Goal: Task Accomplishment & Management: Manage account settings

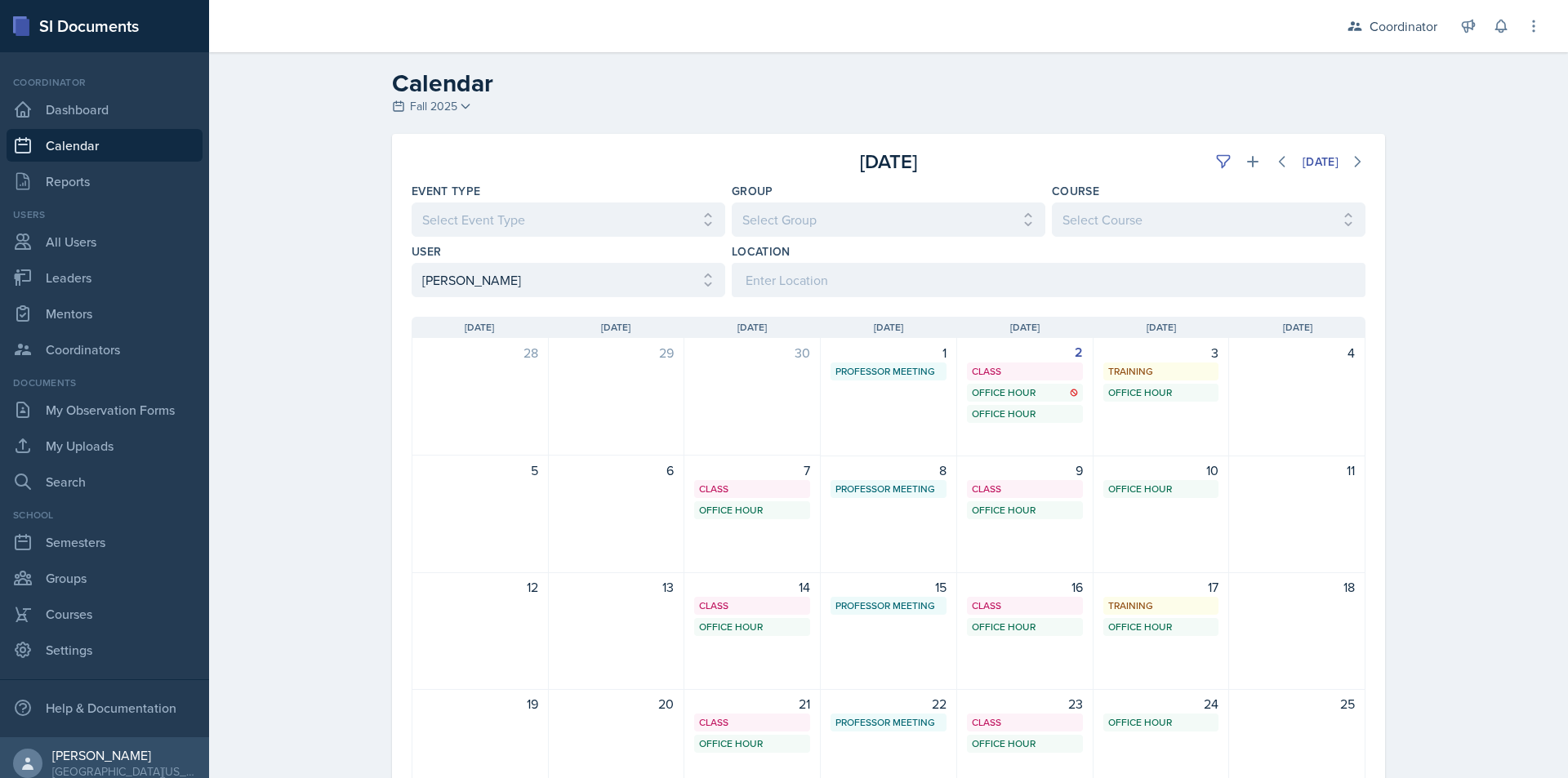
select select "a17f9fd9-9411-4780-ab9d-ff5450b3e753"
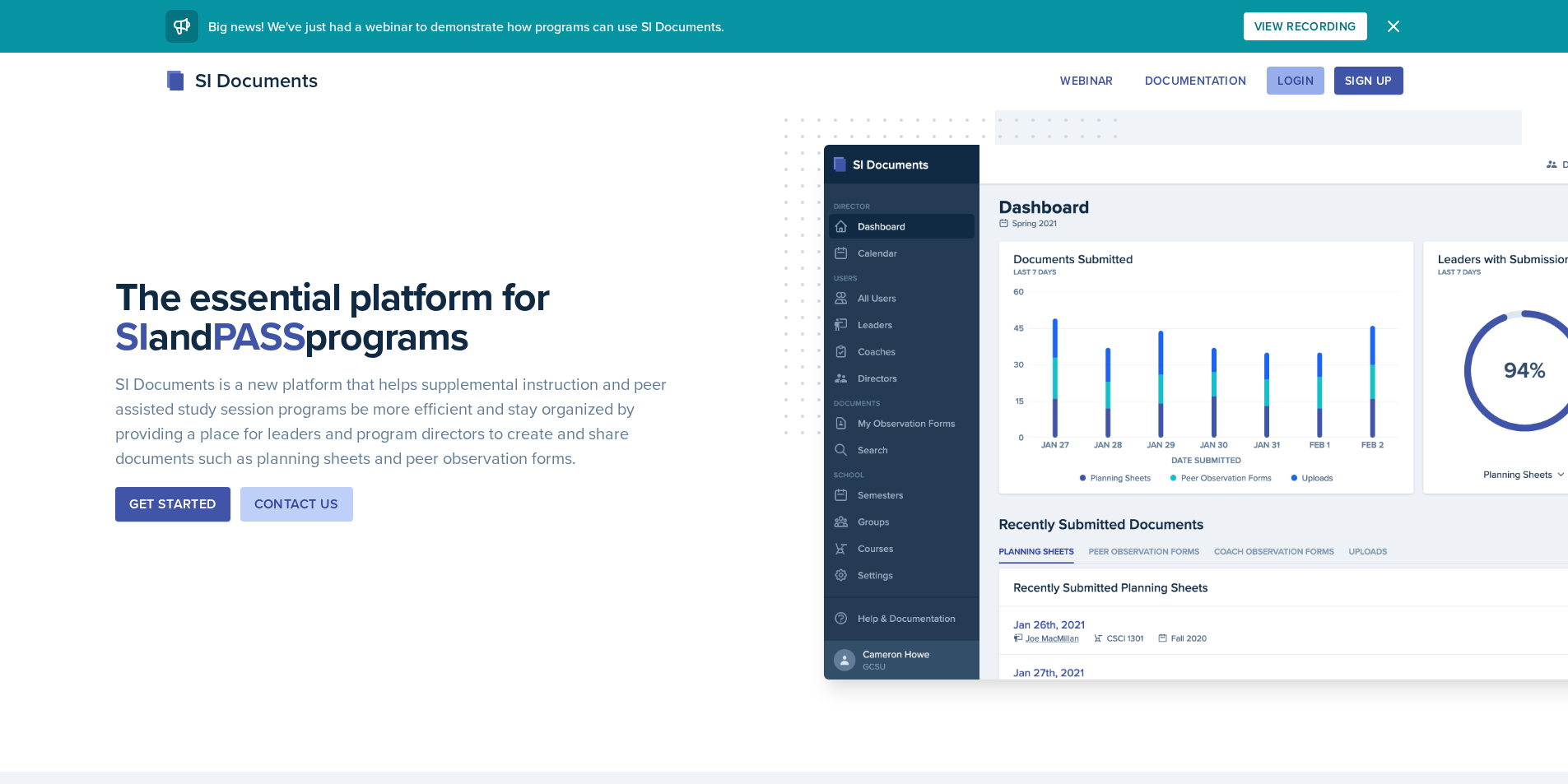
click at [1309, 72] on button "Login" at bounding box center [1295, 80] width 58 height 28
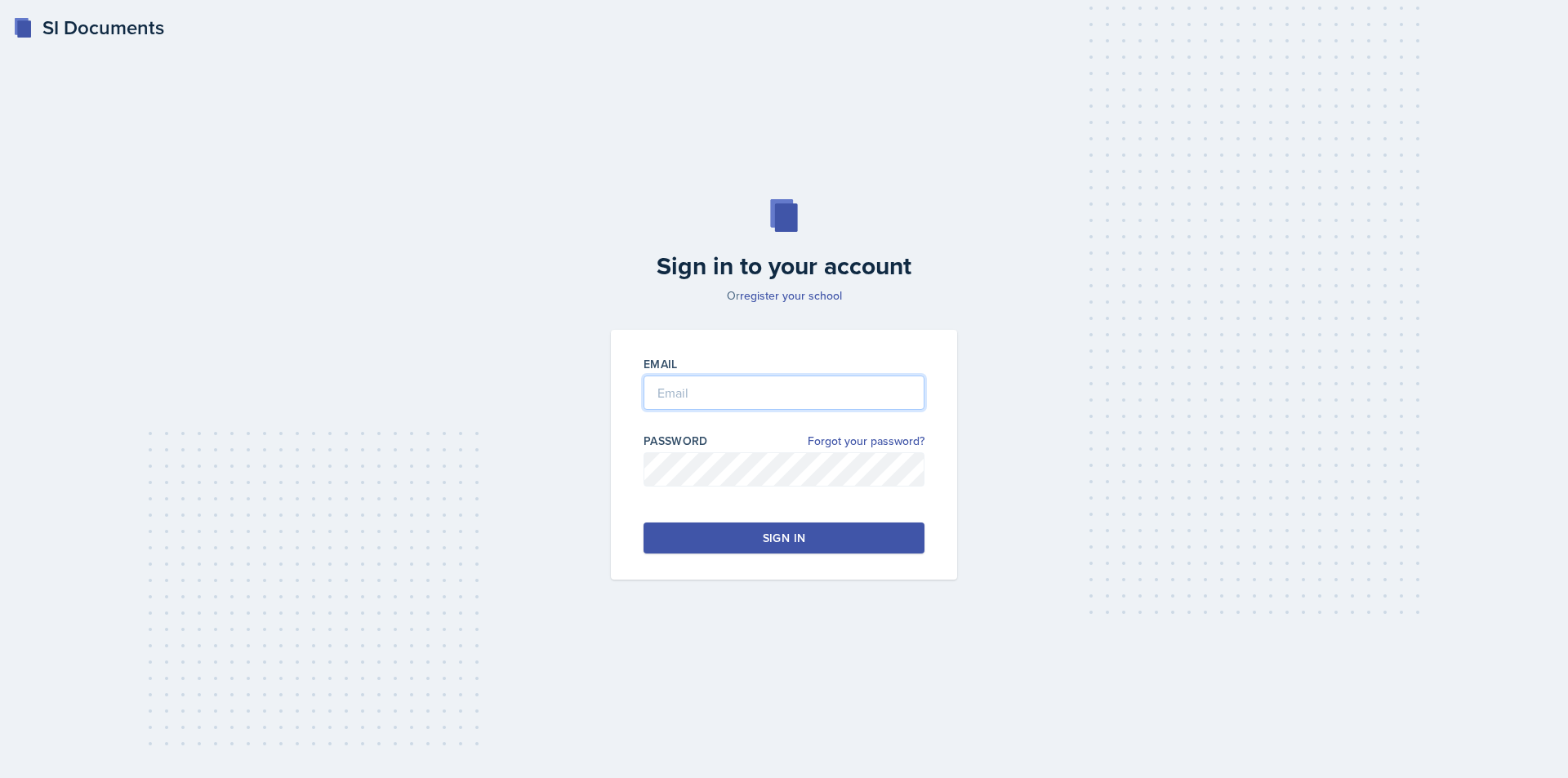
click at [739, 388] on input "email" at bounding box center [784, 392] width 281 height 34
type input "knm0008@uah.edu"
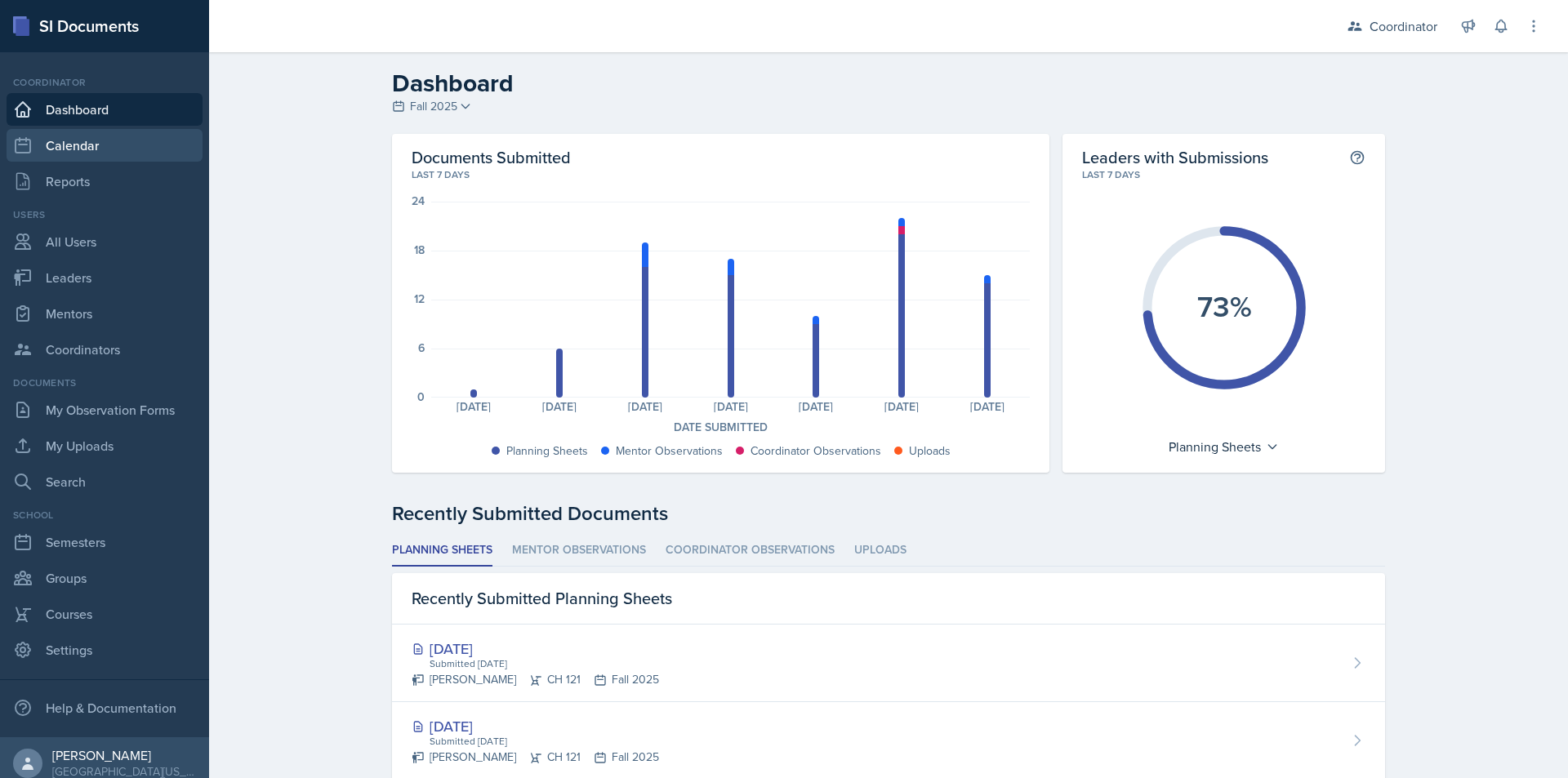
click at [95, 142] on link "Calendar" at bounding box center [104, 145] width 196 height 32
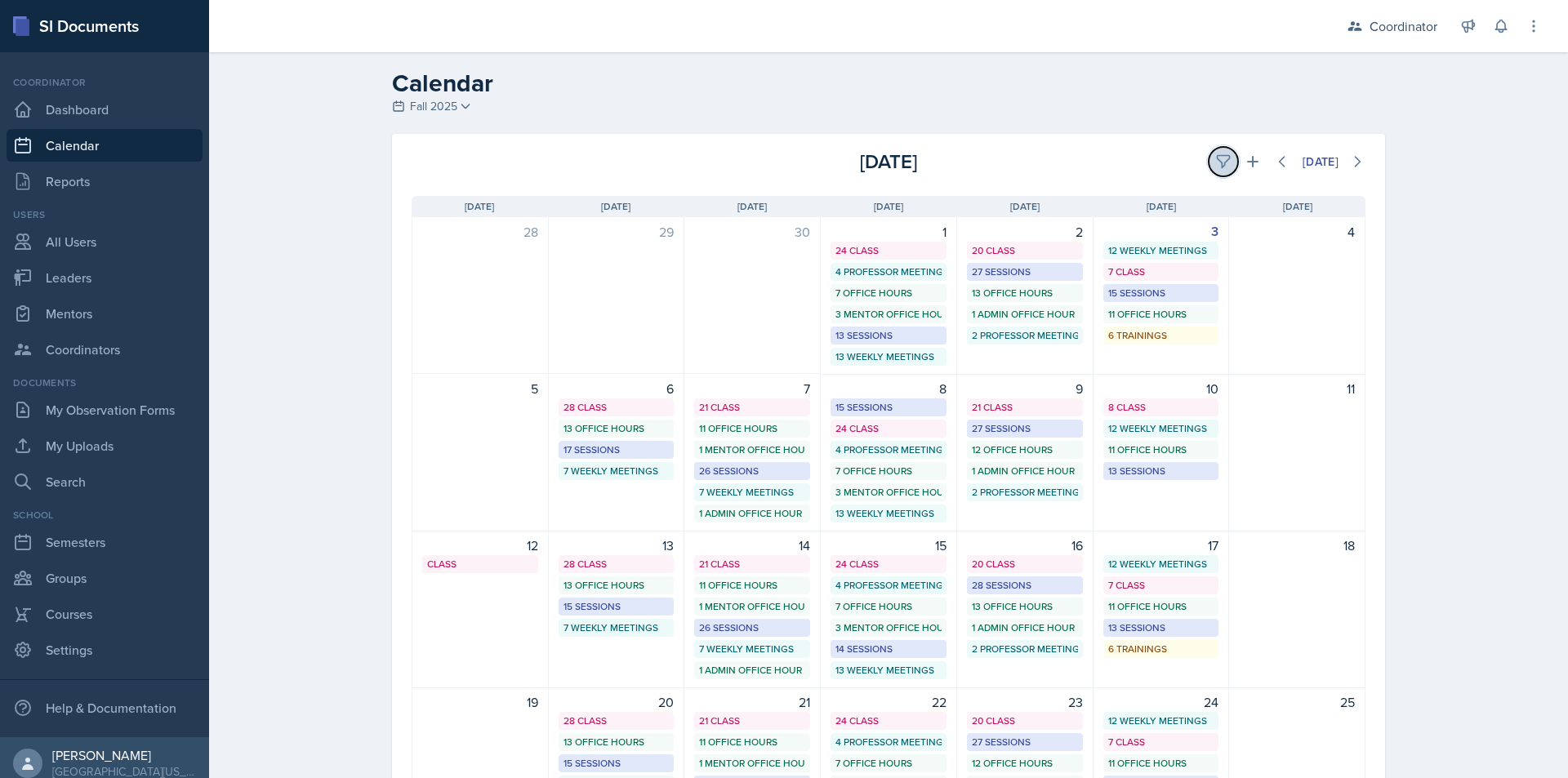
click at [1215, 162] on icon at bounding box center [1223, 162] width 17 height 17
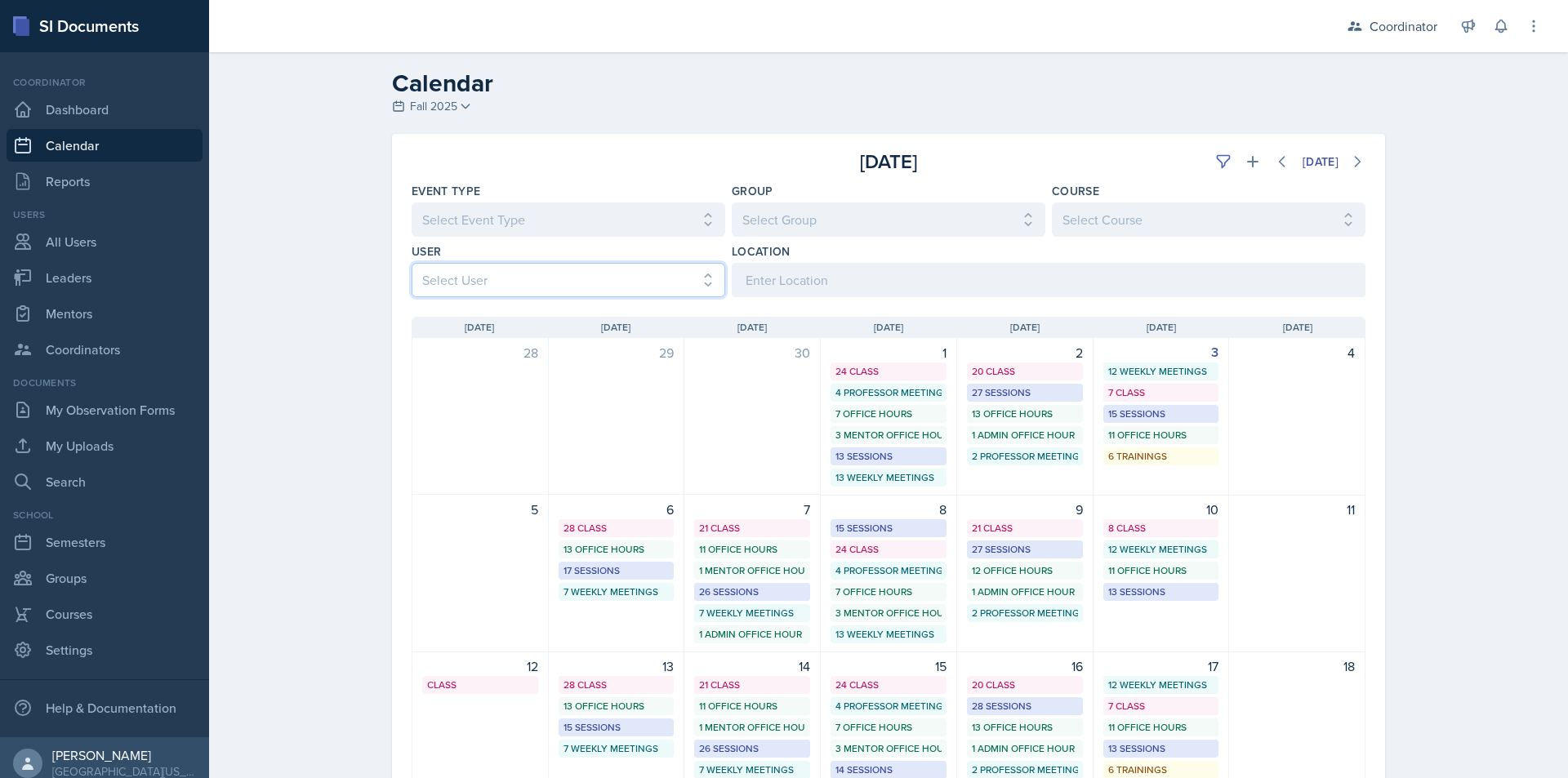
click at [494, 284] on select "Select User All Adam McDougal Aley Perez Anna McGill Bella Clifton Bram O'Neil …" at bounding box center [568, 280] width 313 height 34
select select "a17f9fd9-9411-4780-ab9d-ff5450b3e753"
click at [412, 263] on select "Select User All Adam McDougal Aley Perez Anna McGill Bella Clifton Bram O'Neil …" at bounding box center [568, 280] width 313 height 34
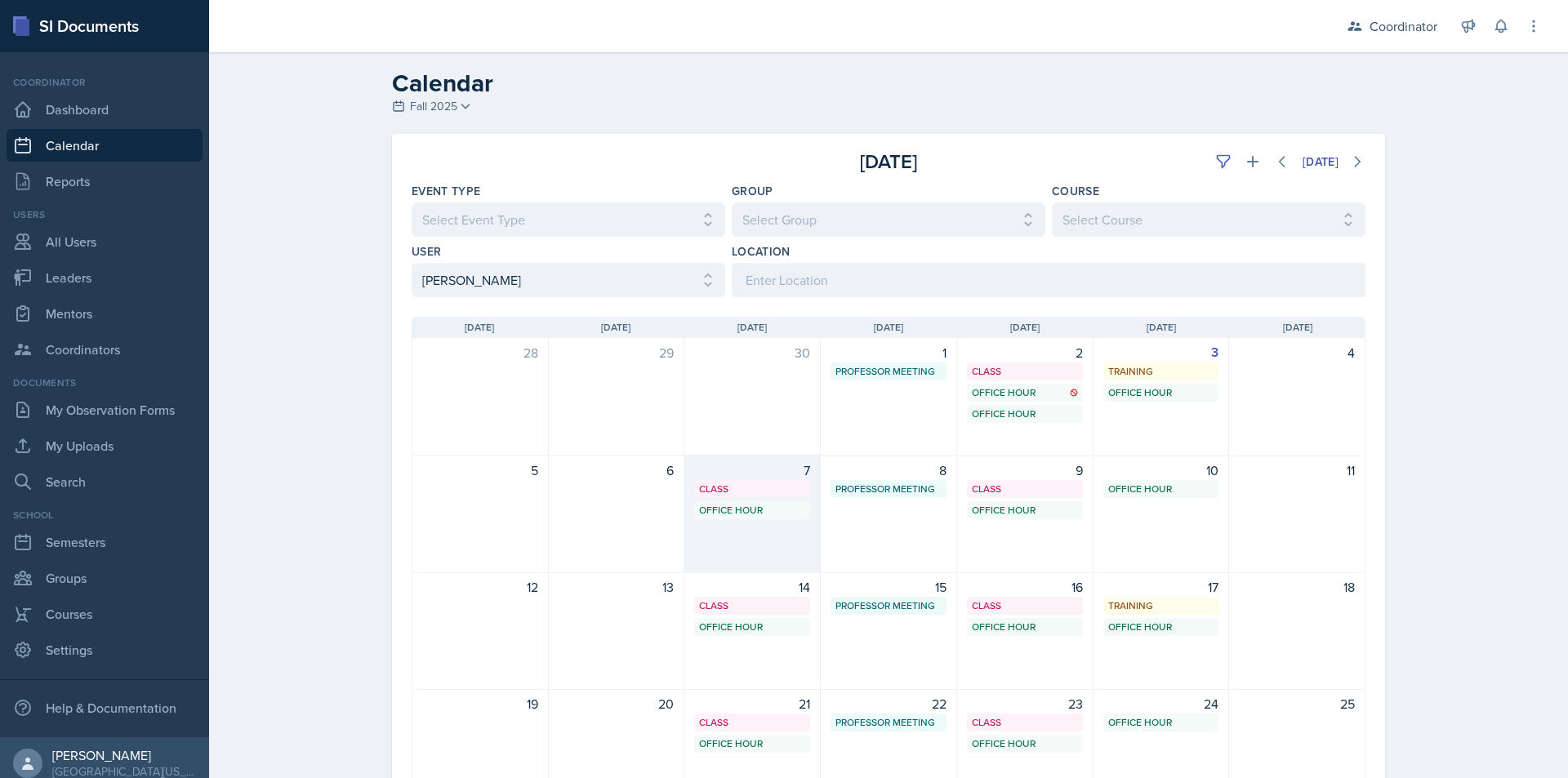
click at [764, 522] on div "7 Class SST 207 11:20 AM - 12:40 PM Office Hour SSC 2:30 PM - 3:30 PM" at bounding box center [752, 514] width 136 height 118
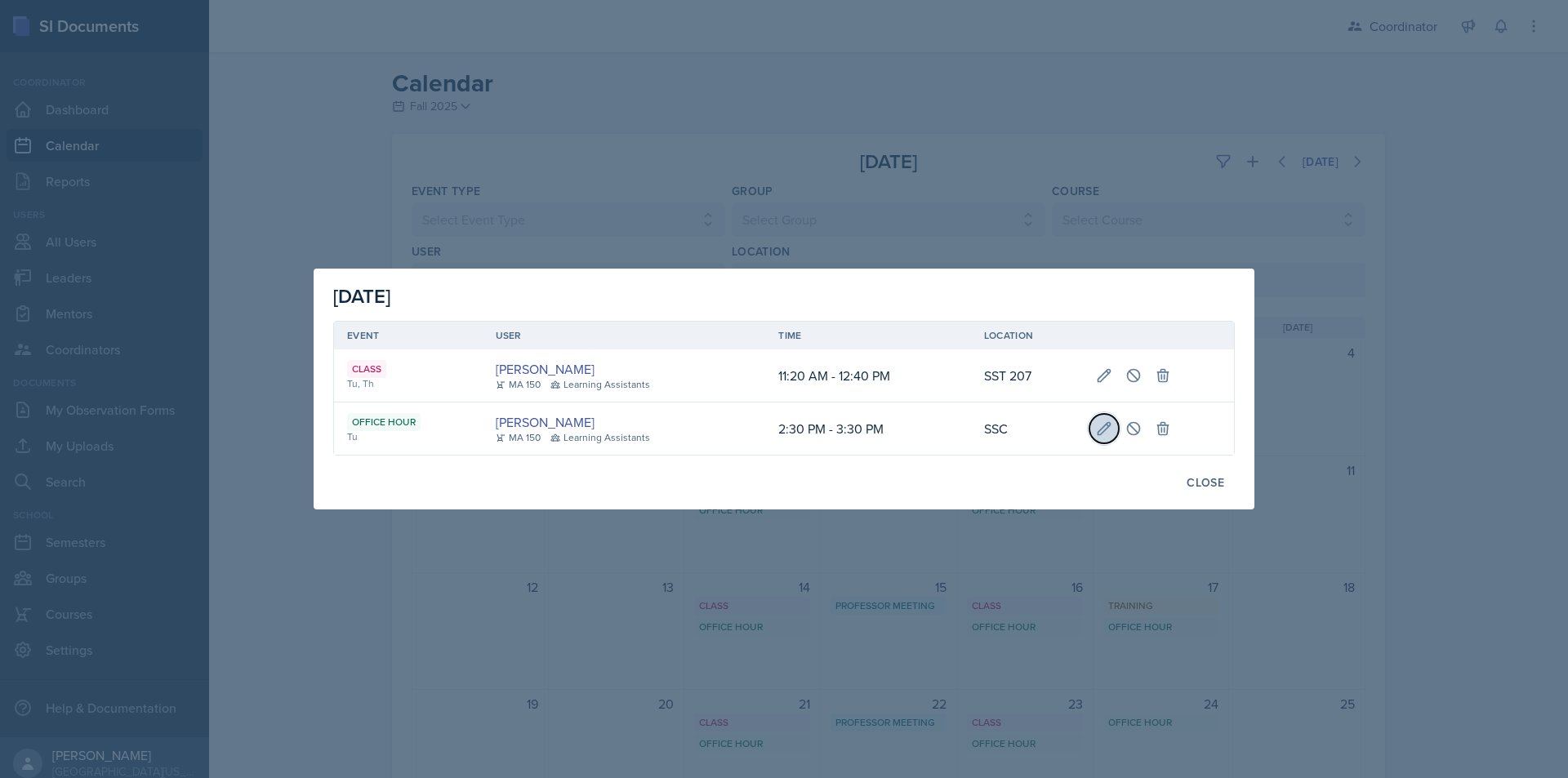
click at [1099, 426] on icon at bounding box center [1104, 429] width 17 height 17
select select "2"
select select "30"
select select "PM"
select select "3"
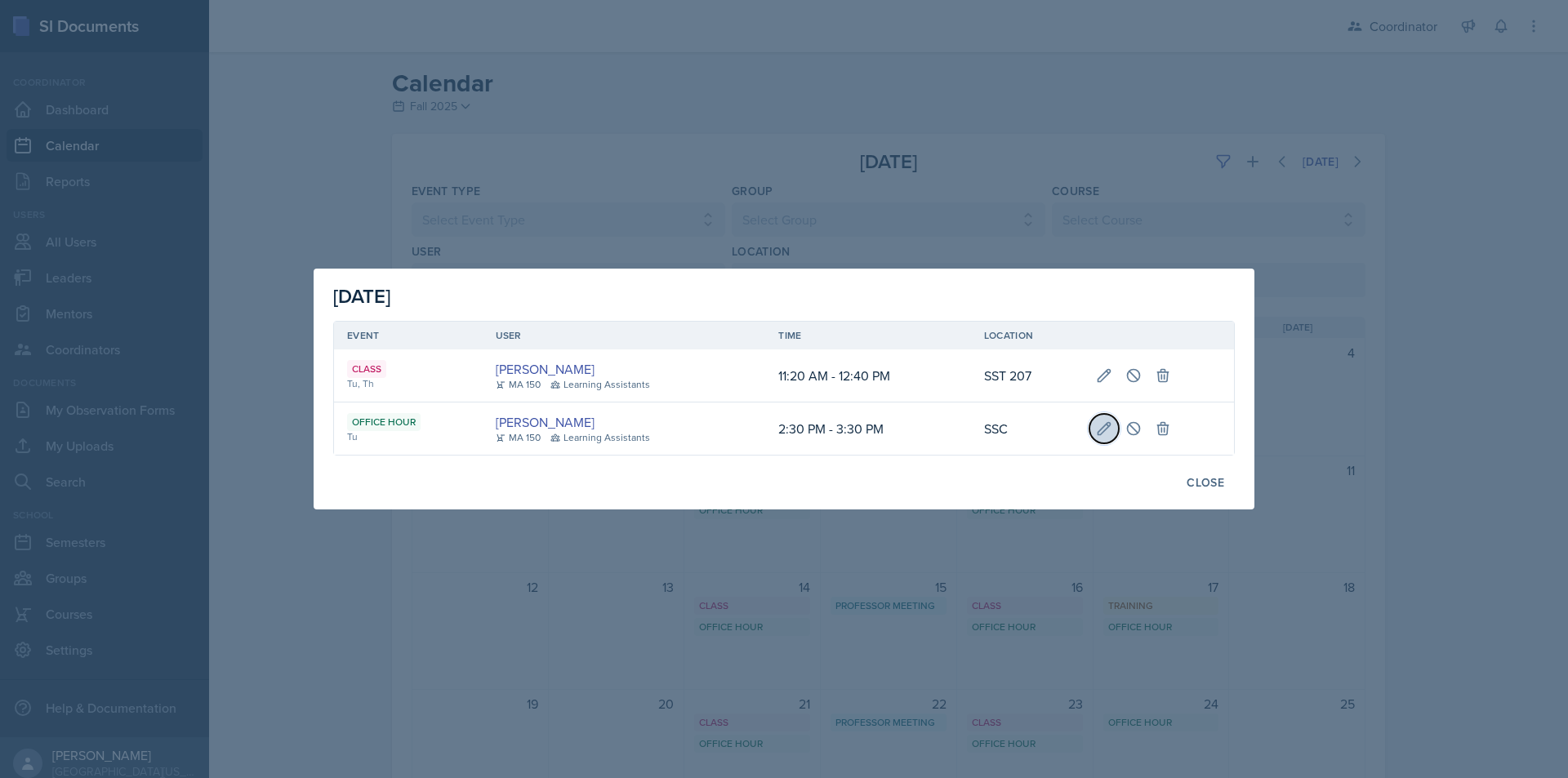
select select "30"
select select "PM"
type input "SSC"
select select "711e3089-b526-4ace-8ef7-b628edcb7570"
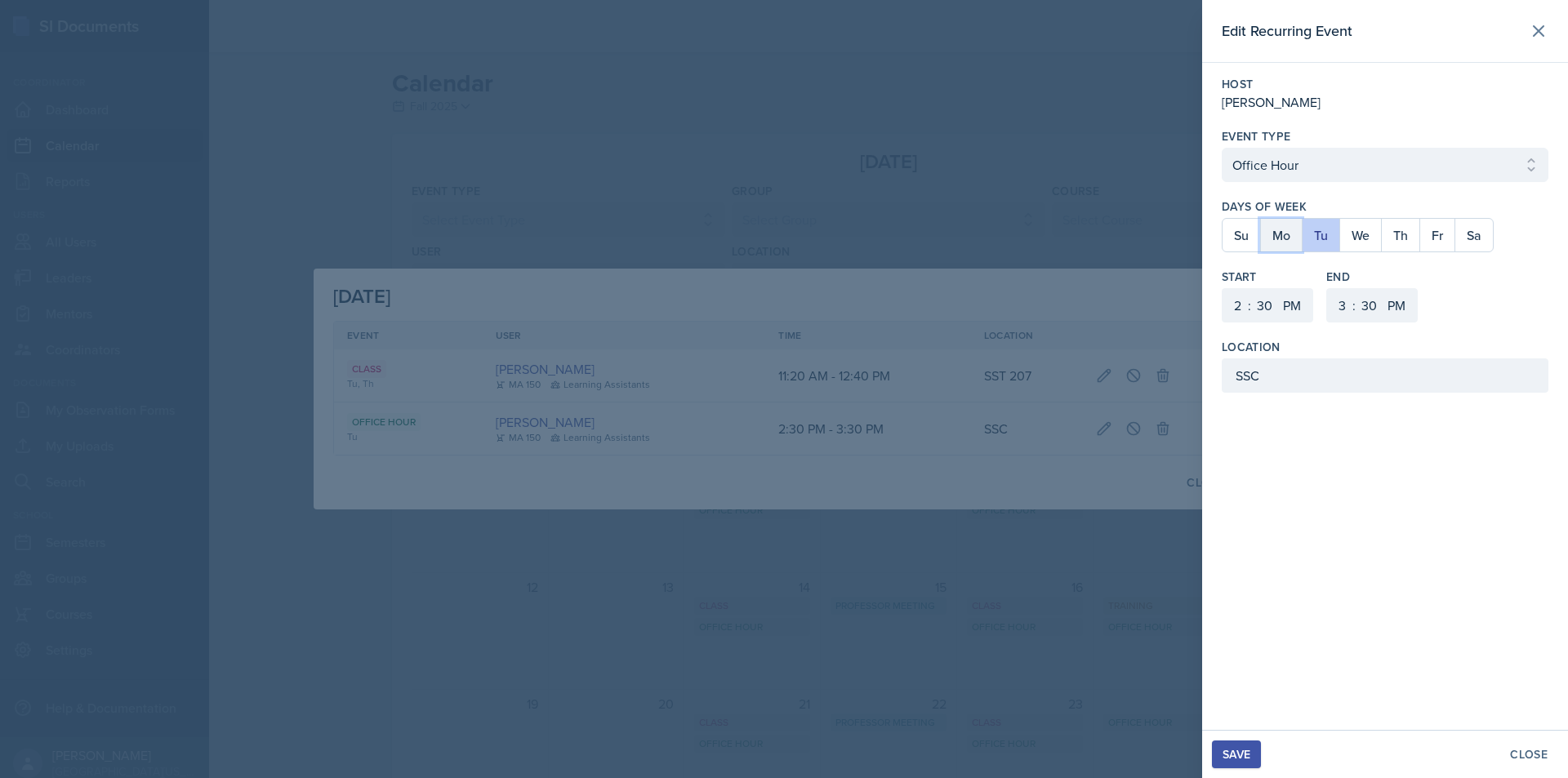
click at [1287, 241] on button "Mo" at bounding box center [1281, 235] width 42 height 32
click at [1313, 240] on button "Tu" at bounding box center [1320, 235] width 38 height 32
click at [1241, 315] on select "1 2 3 4 5 6 7 8 9 10 11 12" at bounding box center [1235, 305] width 26 height 34
select select "4"
click at [1222, 288] on select "1 2 3 4 5 6 7 8 9 10 11 12" at bounding box center [1235, 305] width 26 height 34
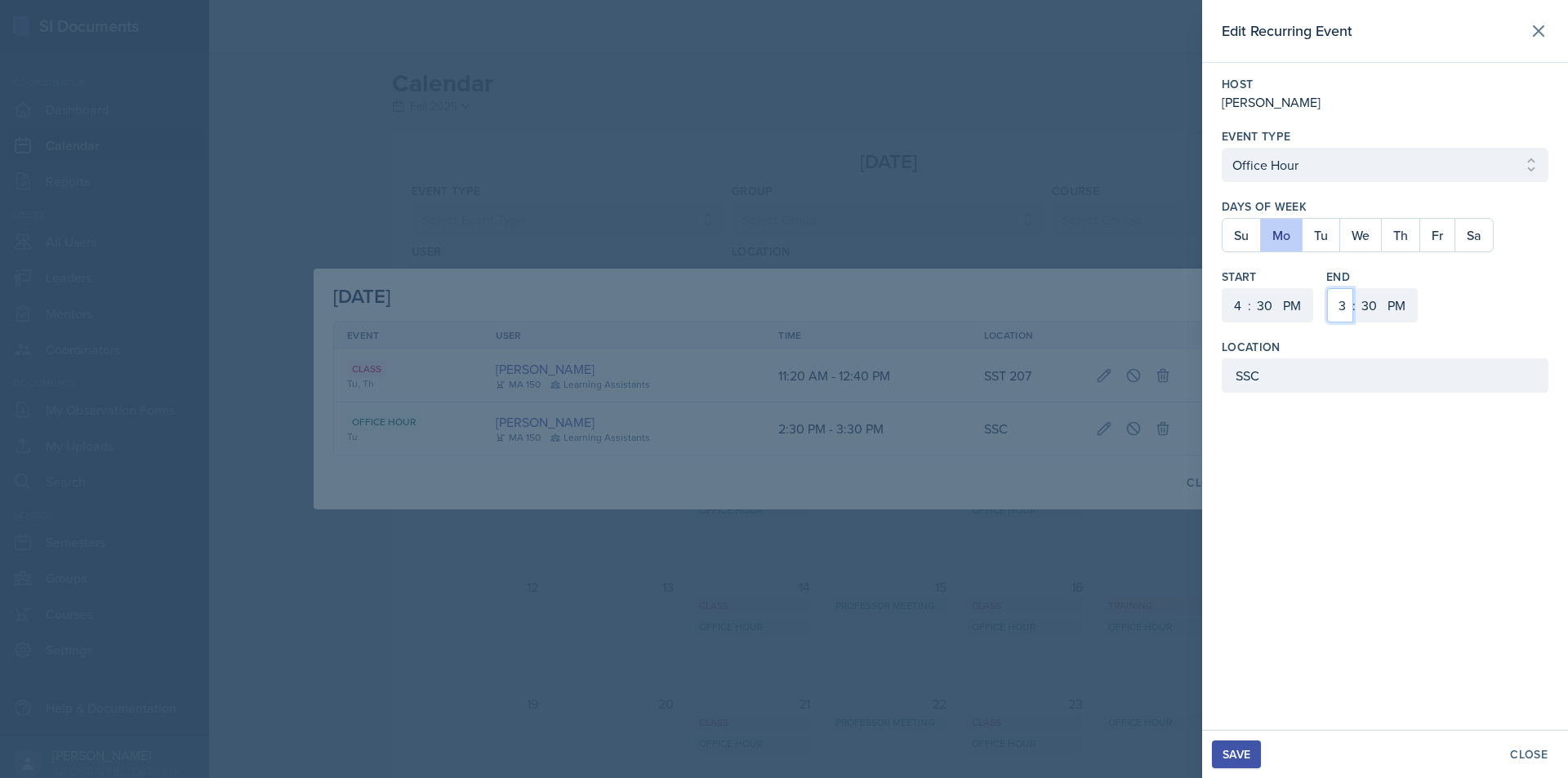
click at [1331, 301] on select "1 2 3 4 5 6 7 8 9 10 11 12" at bounding box center [1340, 305] width 26 height 34
select select "5"
click at [1327, 288] on select "1 2 3 4 5 6 7 8 9 10 11 12" at bounding box center [1340, 305] width 26 height 34
click at [1229, 757] on div "Save" at bounding box center [1236, 755] width 28 height 13
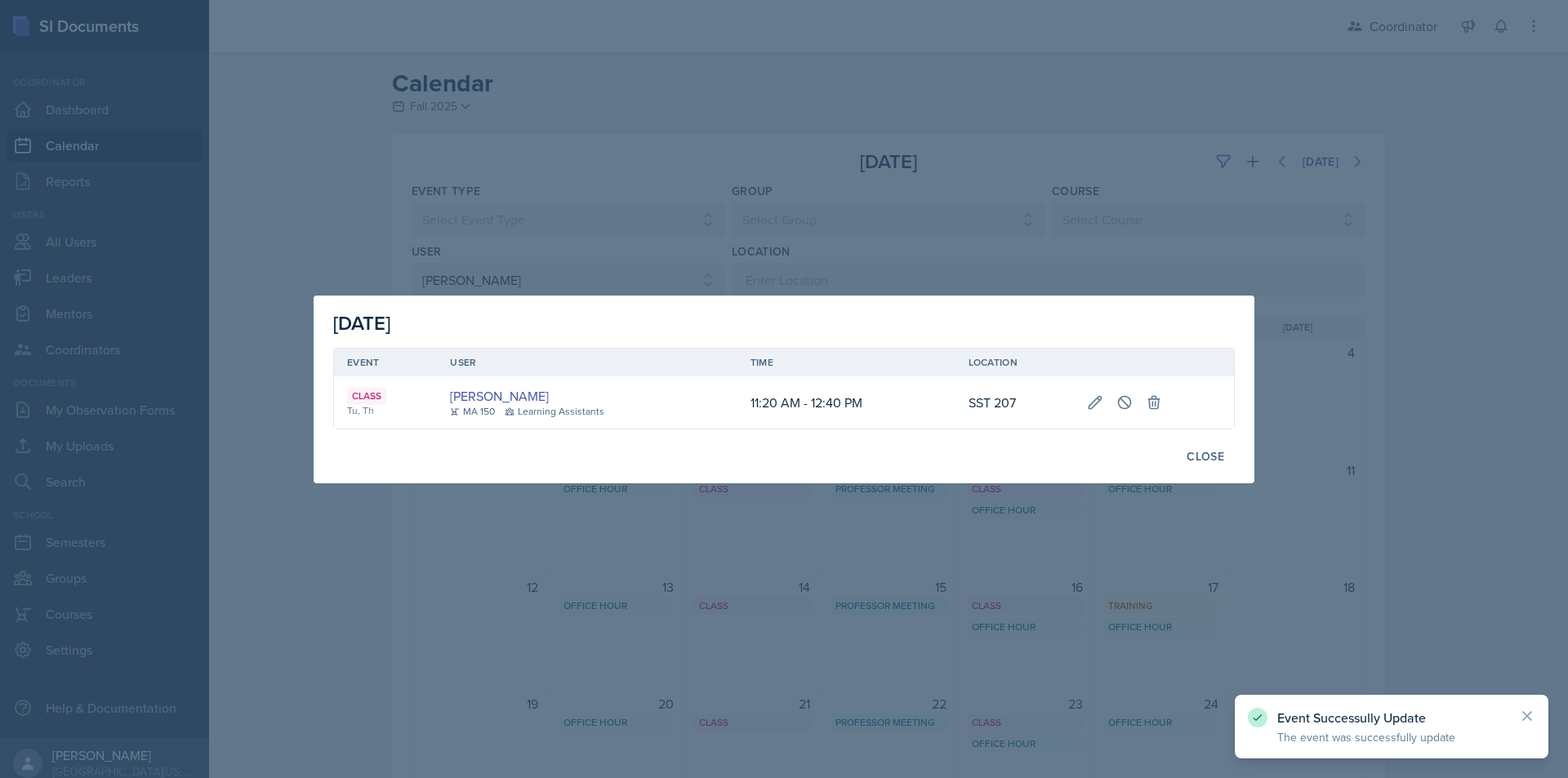
click at [1174, 640] on div at bounding box center [784, 389] width 1568 height 778
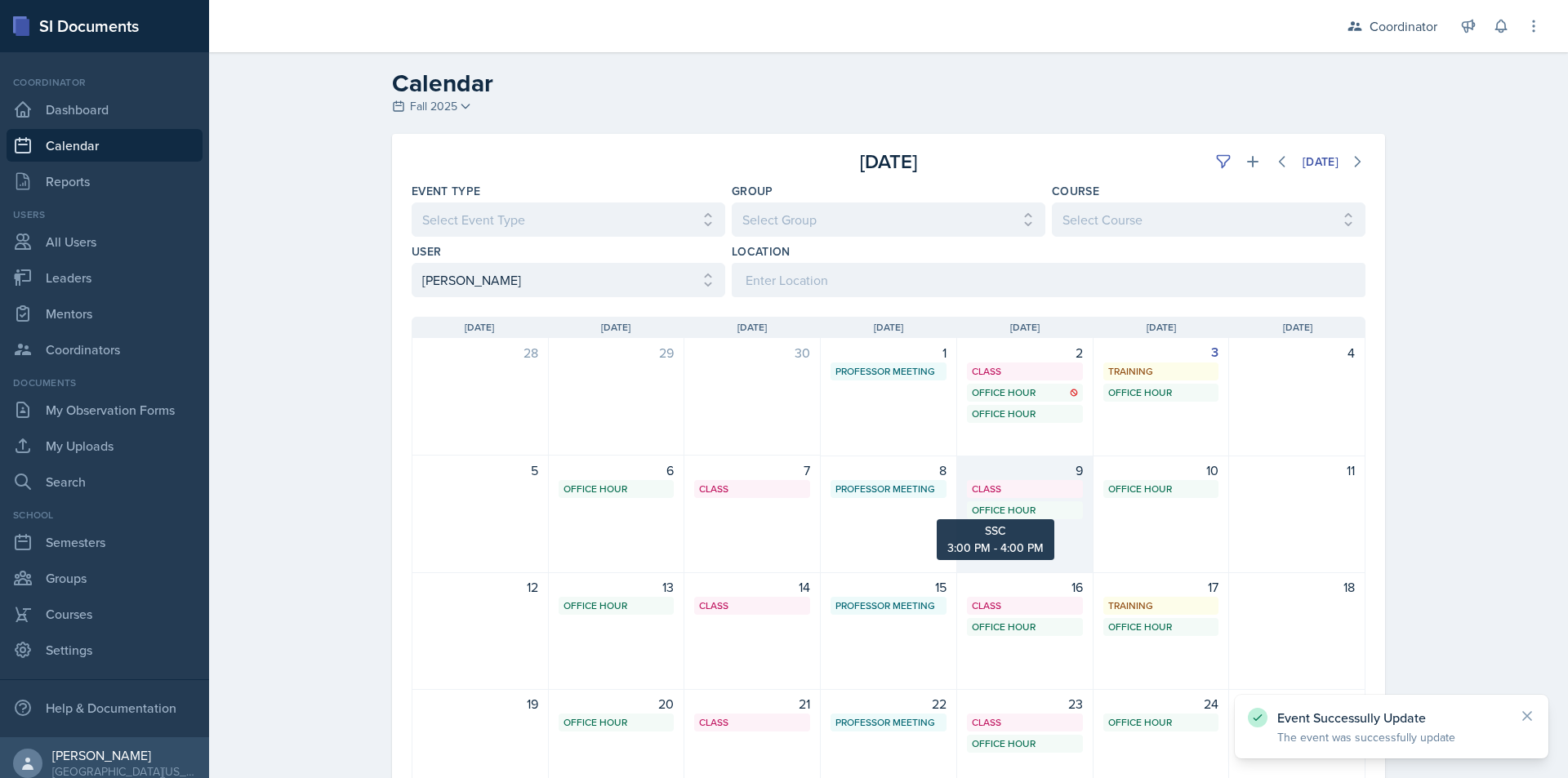
click at [1000, 512] on div "Office Hour" at bounding box center [1025, 511] width 106 height 15
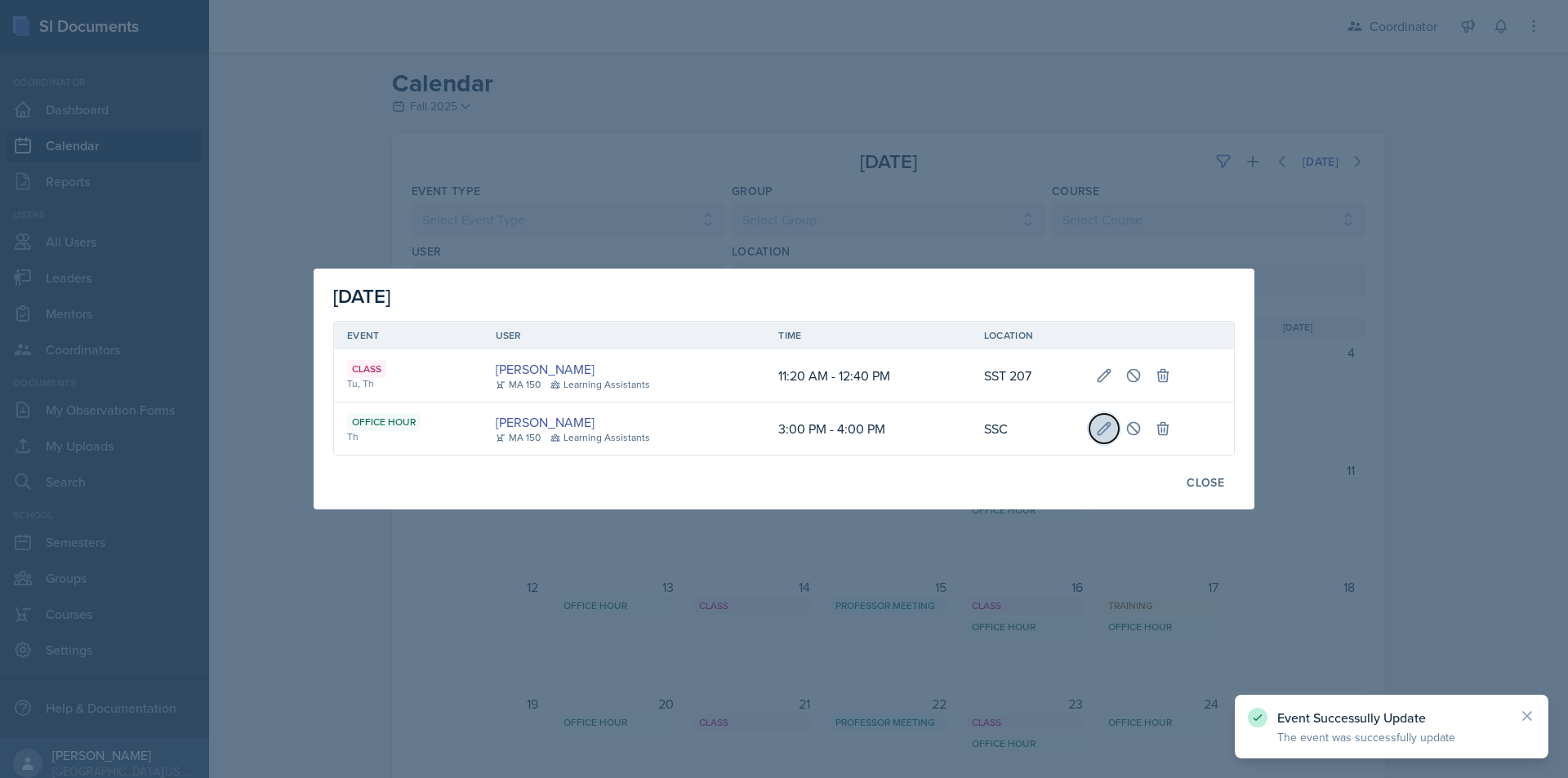
click at [1104, 425] on icon at bounding box center [1104, 429] width 17 height 17
select select "3"
select select "0"
select select "4"
select select "0"
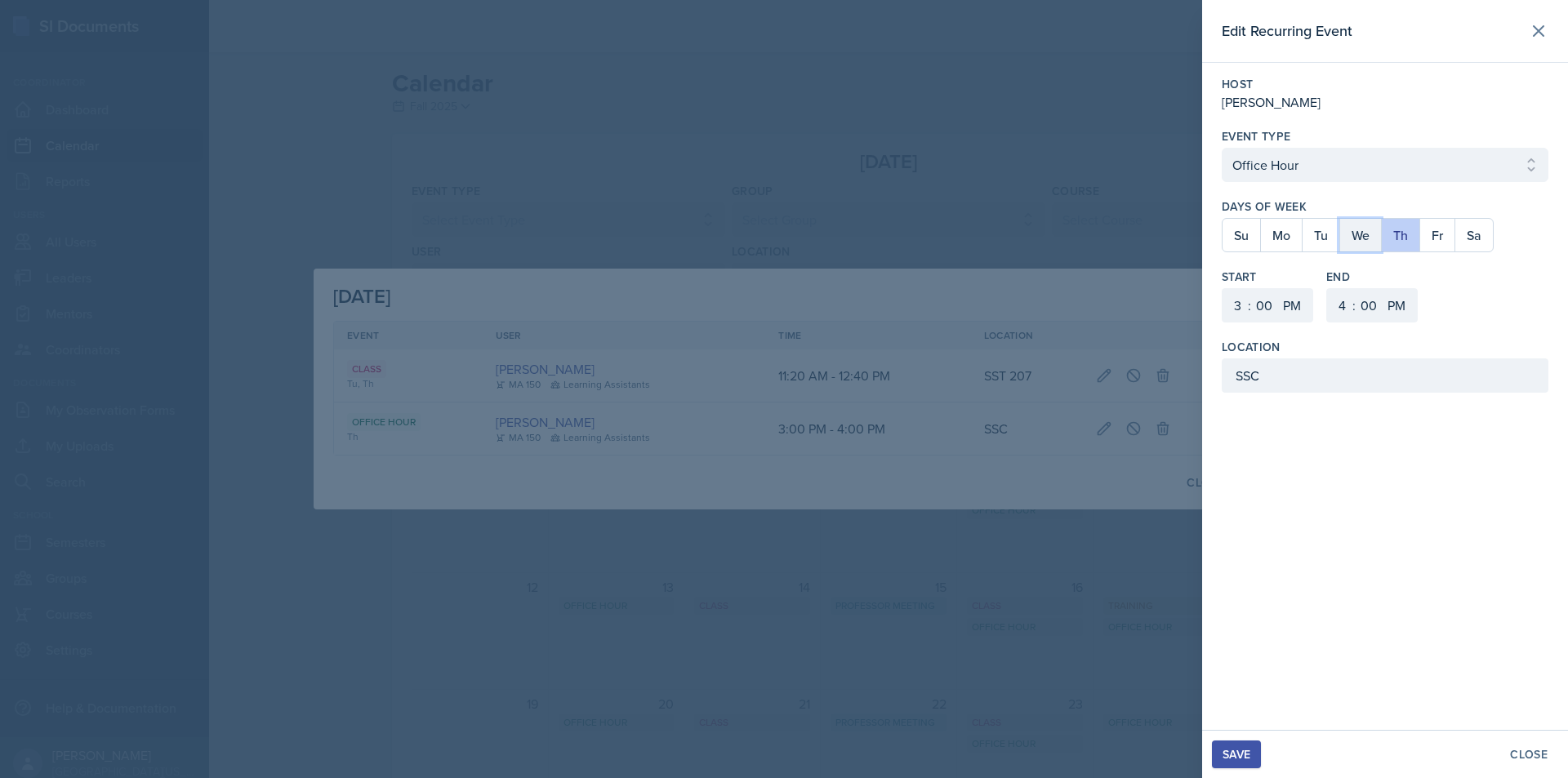
click at [1353, 244] on button "We" at bounding box center [1359, 235] width 42 height 32
click at [1404, 236] on button "Th" at bounding box center [1399, 235] width 38 height 32
click at [1235, 314] on select "1 2 3 4 5 6 7 8 9 10 11 12" at bounding box center [1235, 305] width 26 height 34
select select "4"
click at [1222, 288] on select "1 2 3 4 5 6 7 8 9 10 11 12" at bounding box center [1235, 305] width 26 height 34
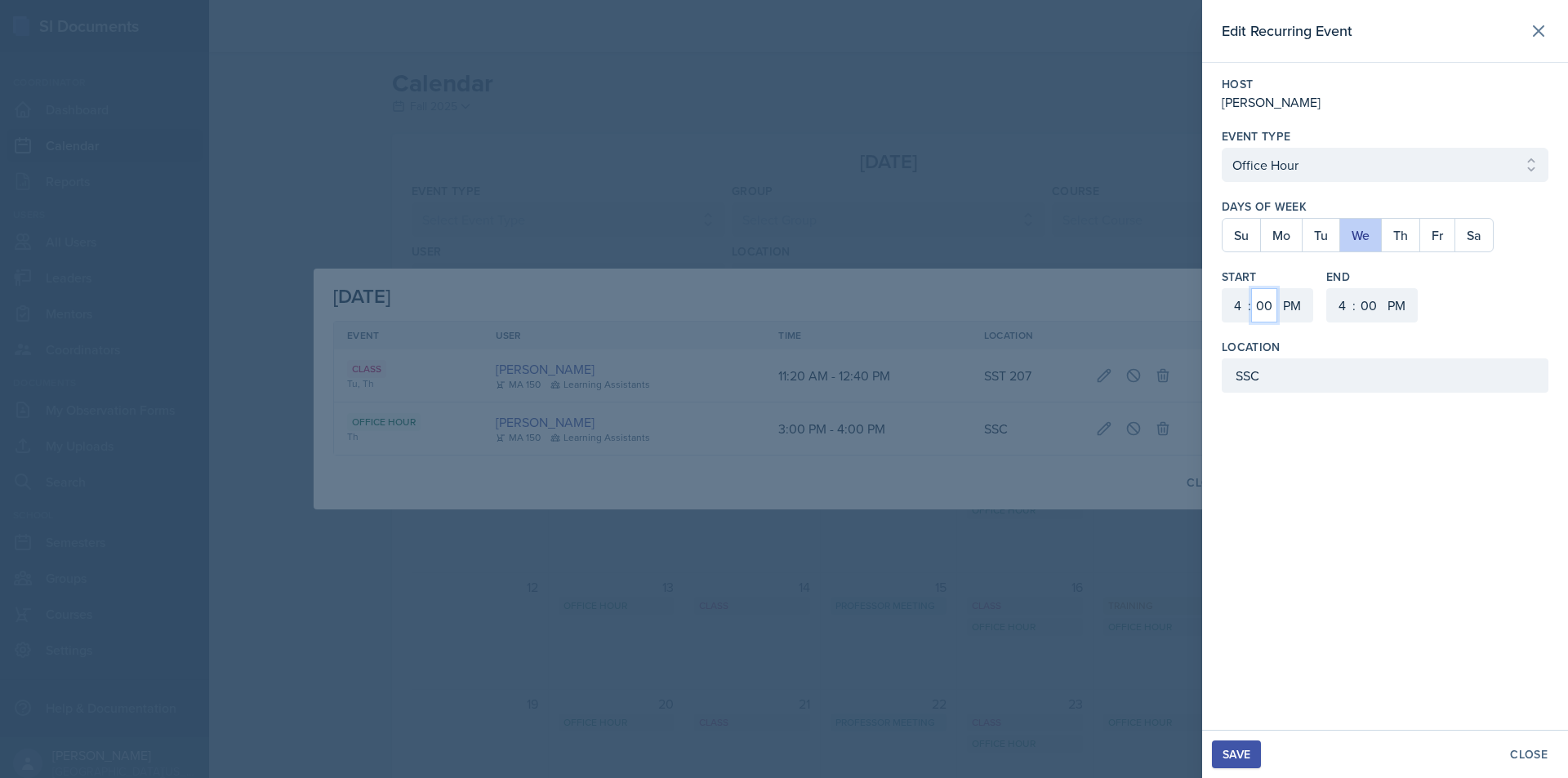
click at [1272, 312] on select "00 05 10 15 20 25 30 35 40 45 50 55" at bounding box center [1264, 305] width 26 height 34
select select "30"
click at [1251, 288] on select "00 05 10 15 20 25 30 35 40 45 50 55" at bounding box center [1264, 305] width 26 height 34
click at [1336, 298] on select "1 2 3 4 5 6 7 8 9 10 11 12" at bounding box center [1340, 305] width 26 height 34
select select "5"
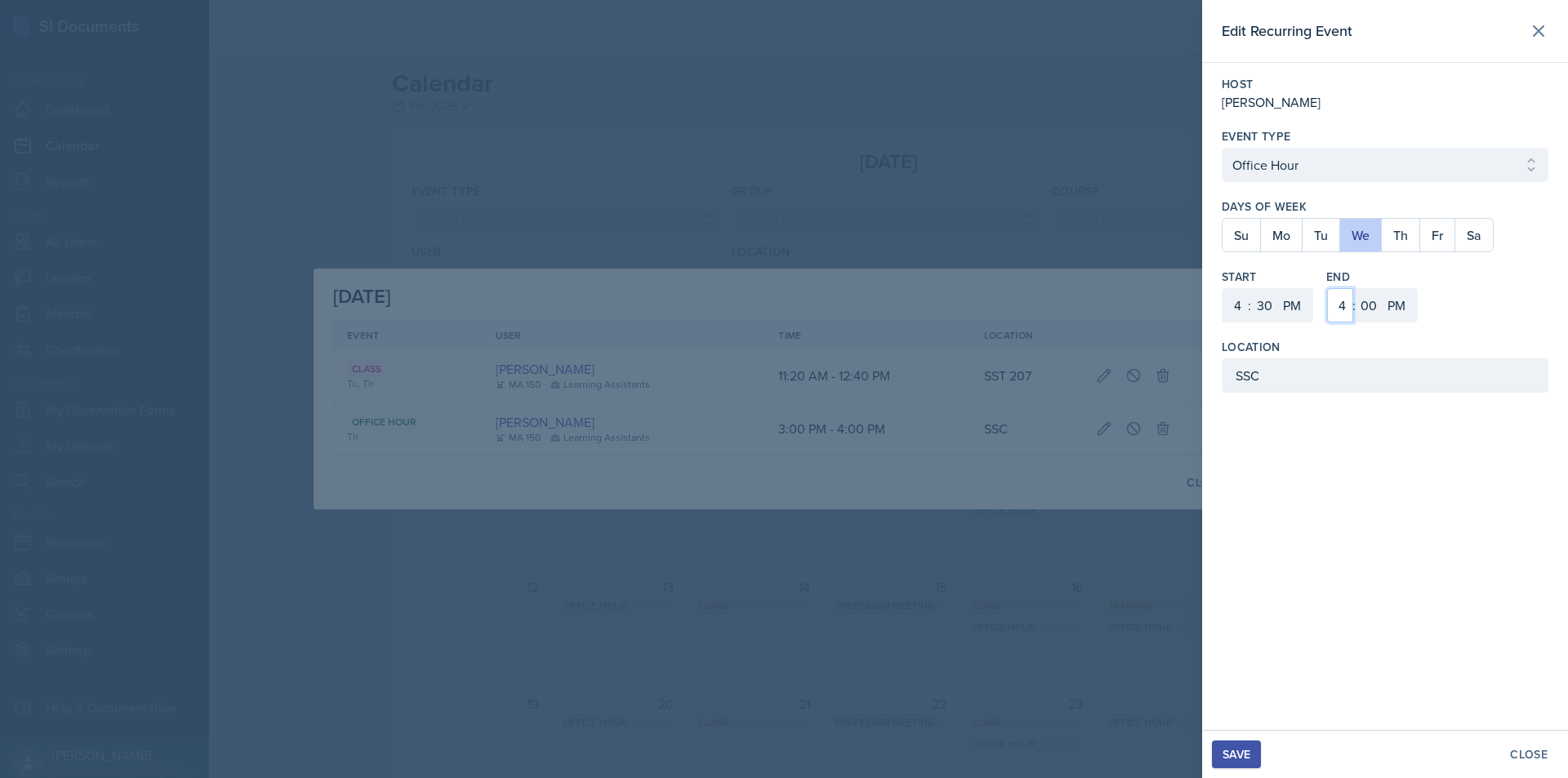
click at [1327, 288] on select "1 2 3 4 5 6 7 8 9 10 11 12" at bounding box center [1340, 305] width 26 height 34
click at [1375, 315] on select "00 05 10 15 20 25 30 35 40 45 50 55" at bounding box center [1369, 305] width 26 height 34
select select "30"
click at [1356, 288] on select "00 05 10 15 20 25 30 35 40 45 50 55" at bounding box center [1369, 305] width 26 height 34
click at [1241, 758] on div "Save" at bounding box center [1236, 755] width 28 height 13
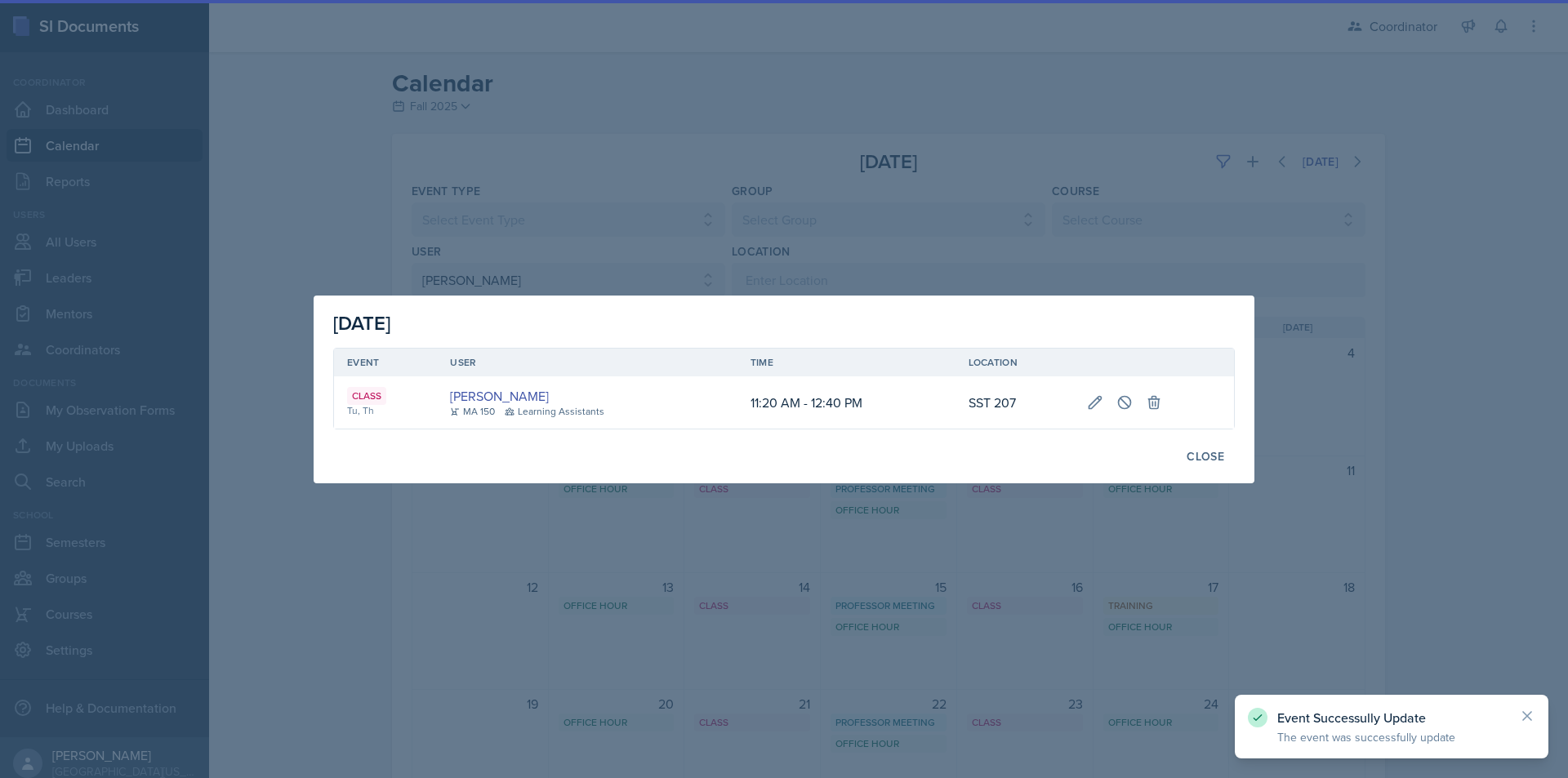
click at [1096, 688] on div at bounding box center [784, 389] width 1568 height 778
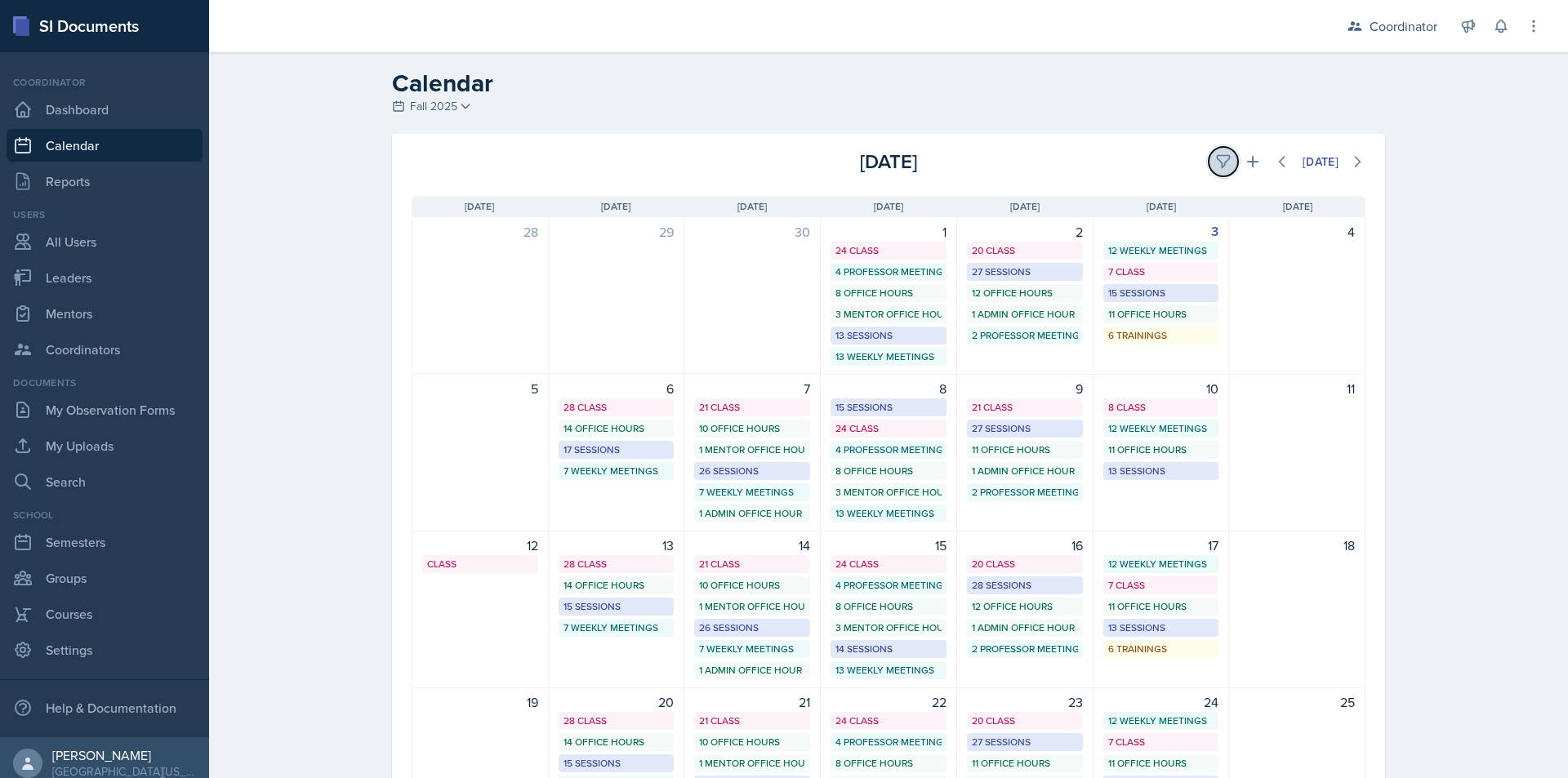
click at [1215, 160] on icon at bounding box center [1223, 162] width 17 height 17
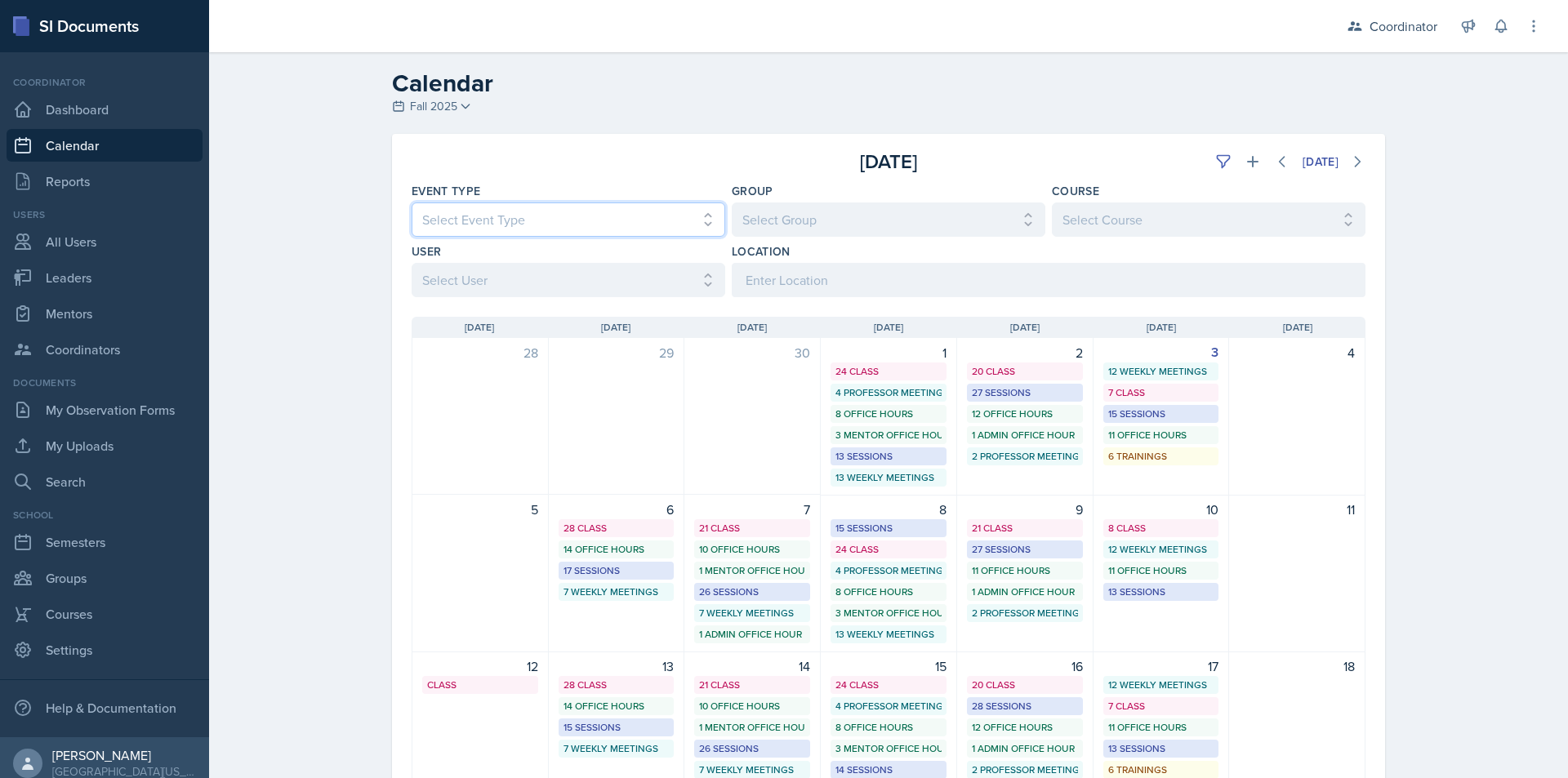
click at [640, 224] on select "Select Event Type All Admin Office Hour Admin Office Hour Cal Workshop Class Cl…" at bounding box center [568, 219] width 313 height 34
select select "30b582fb-8ac9-49fb-a214-1fb047ccc295"
click at [412, 202] on select "Select Event Type All Admin Office Hour Admin Office Hour Cal Workshop Class Cl…" at bounding box center [568, 219] width 313 height 34
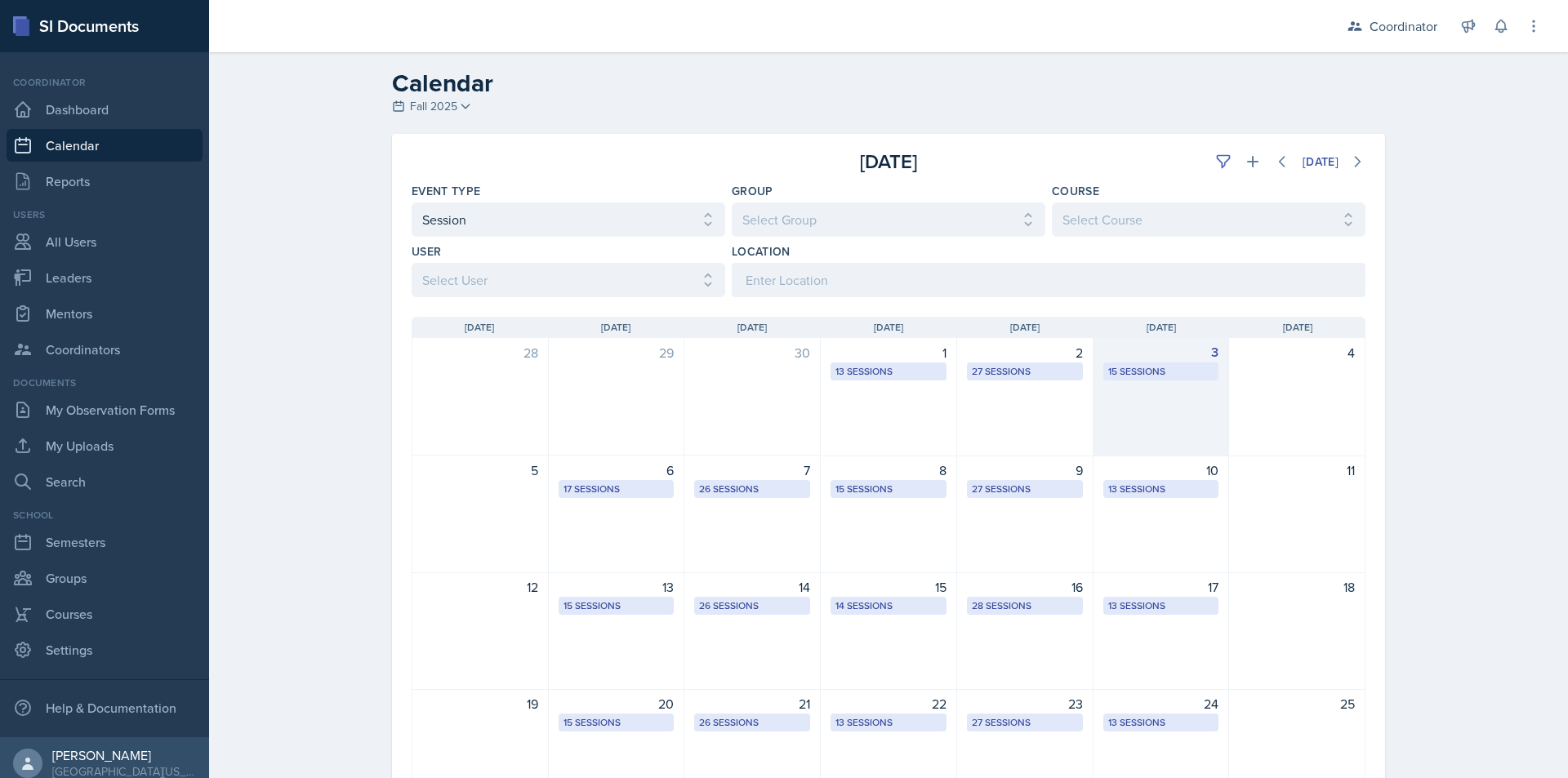
click at [1154, 384] on div "3 15 Sessions" at bounding box center [1161, 398] width 136 height 119
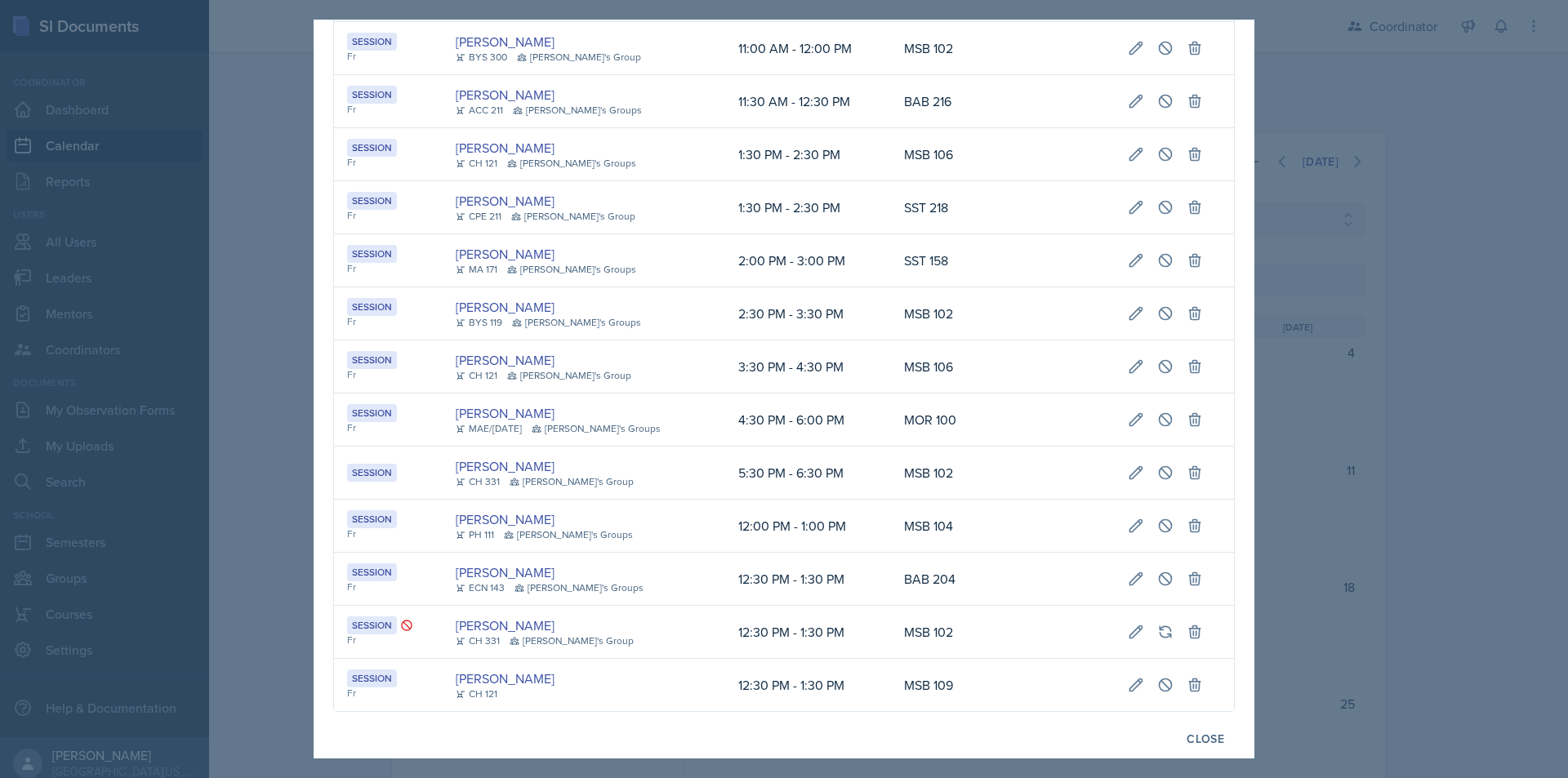
scroll to position [192, 0]
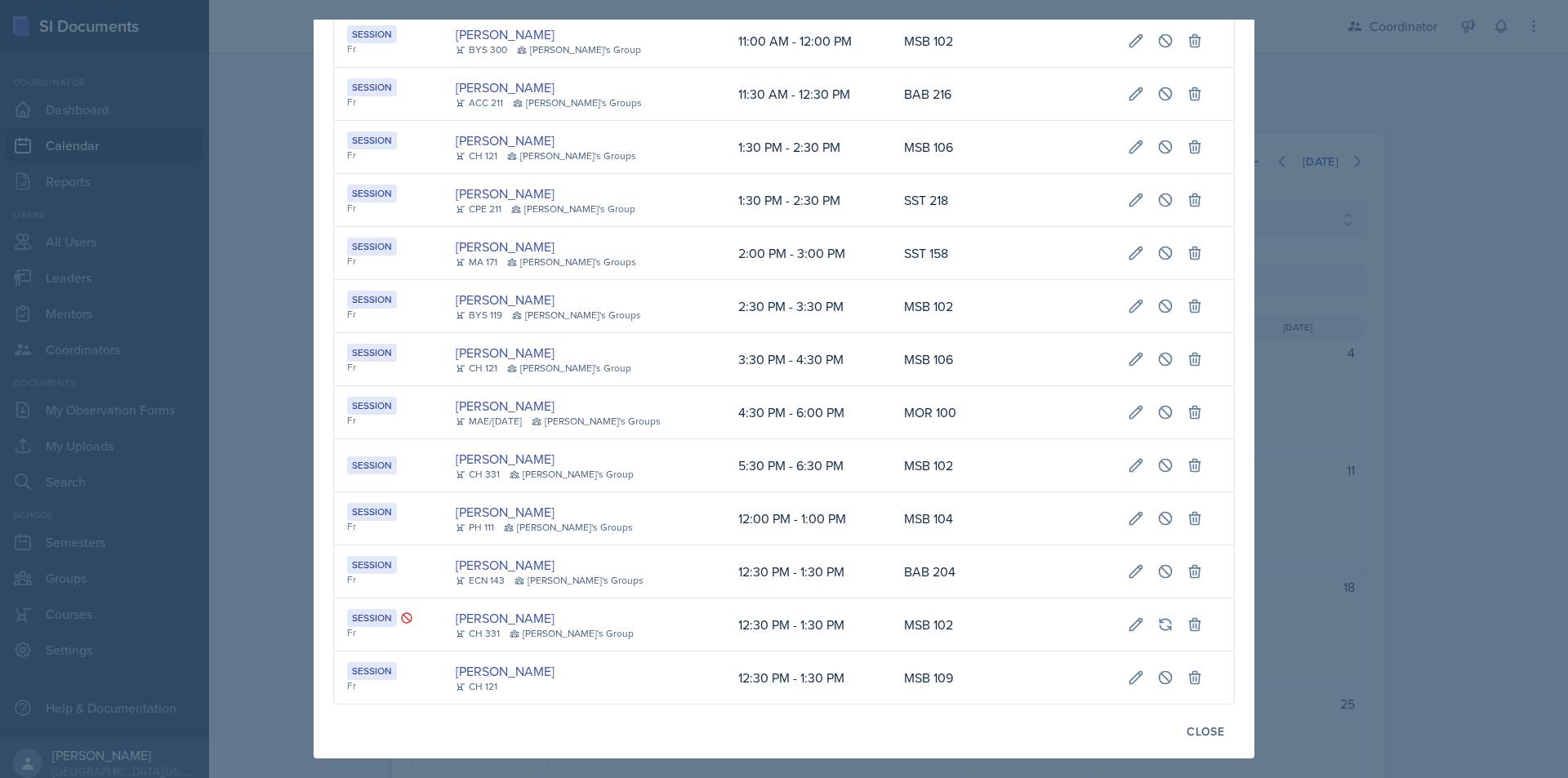
click at [277, 364] on div at bounding box center [784, 389] width 1568 height 778
